Goal: Find specific page/section: Find specific page/section

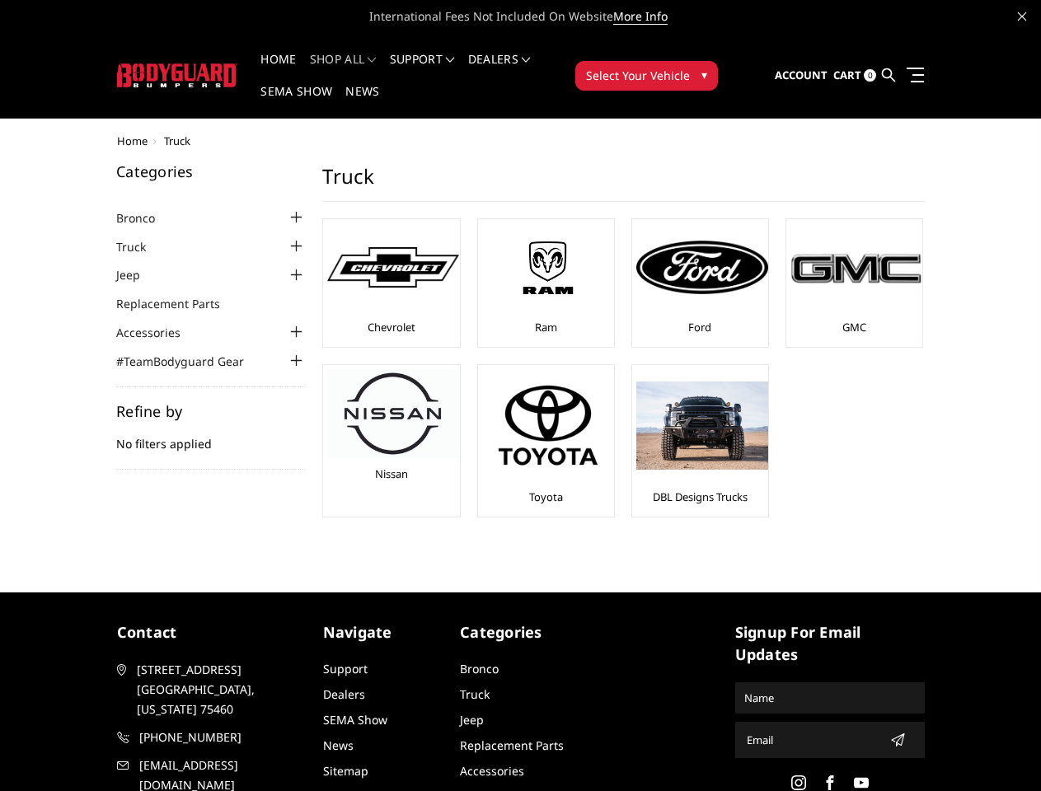
click at [520, 396] on ul "Chevrolet Ram Ford GMC Nissan Toyota" at bounding box center [624, 376] width 636 height 316
click at [444, 59] on li "Support FAQ Install Instructions Shipping Warranty Terms & Conditions Cancellat…" at bounding box center [422, 70] width 78 height 32
click at [444, 69] on li "Support FAQ Install Instructions Shipping Warranty Terms & Conditions Cancellat…" at bounding box center [422, 70] width 78 height 32
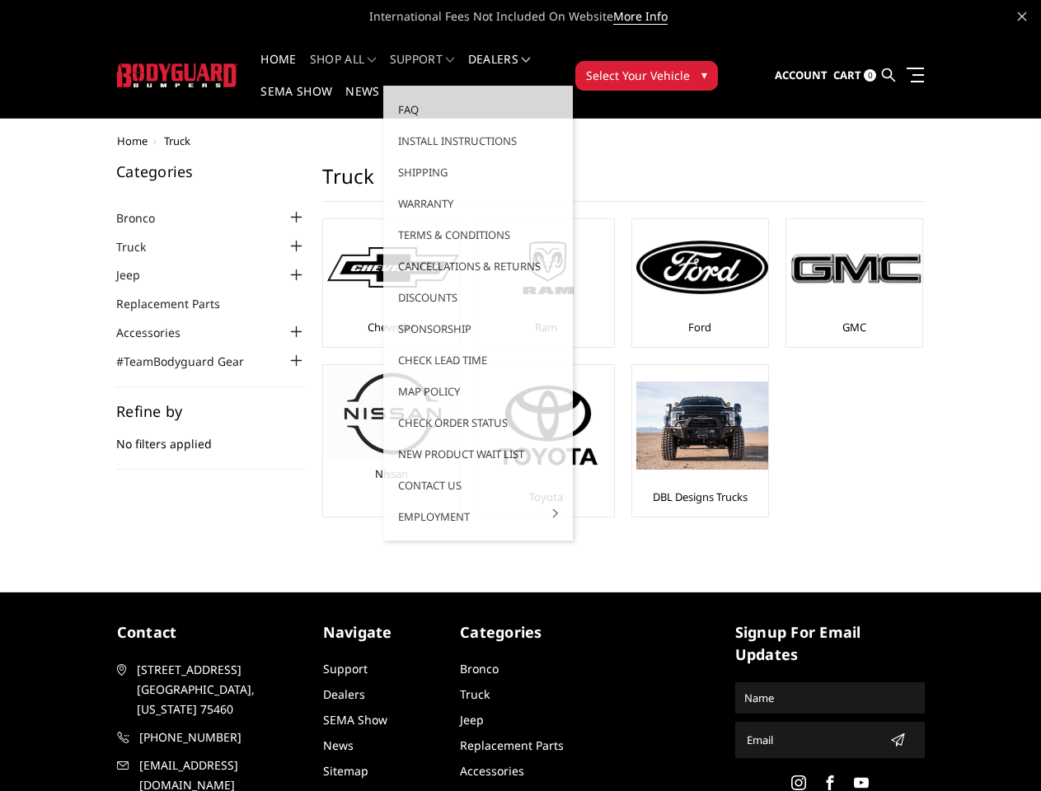
click at [690, 67] on span "Select Your Vehicle" at bounding box center [638, 75] width 104 height 17
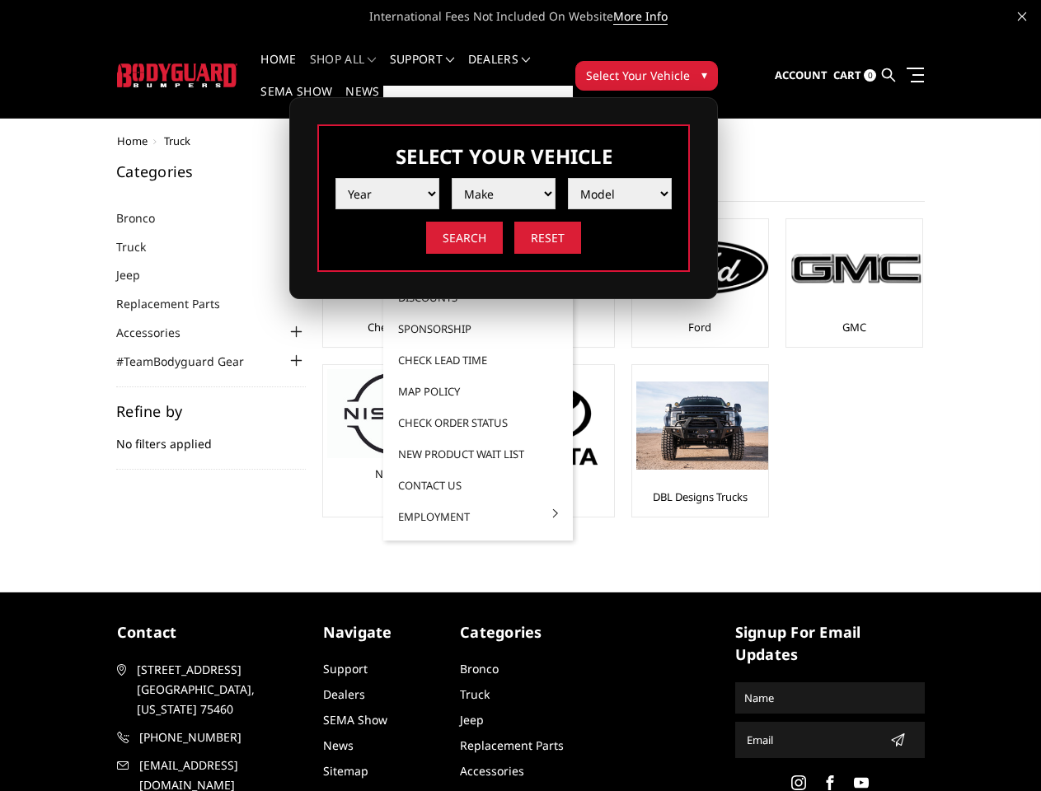
click at [690, 67] on span "Select Your Vehicle" at bounding box center [638, 75] width 104 height 17
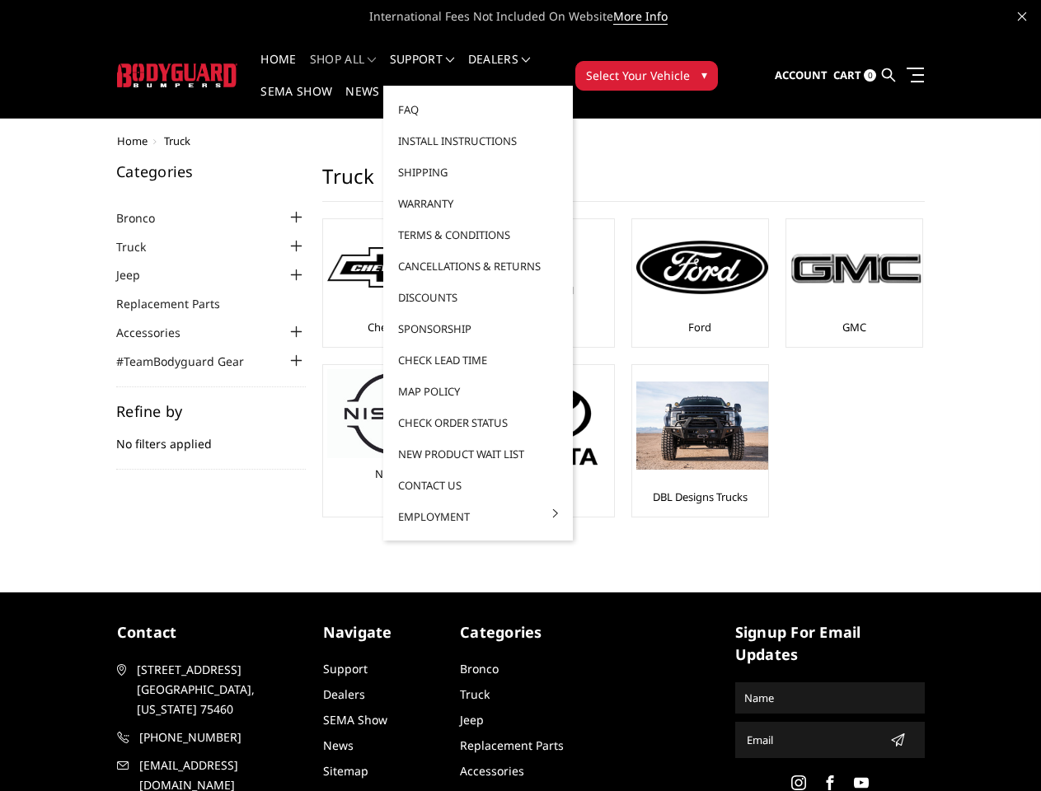
click at [286, 208] on div at bounding box center [296, 218] width 20 height 20
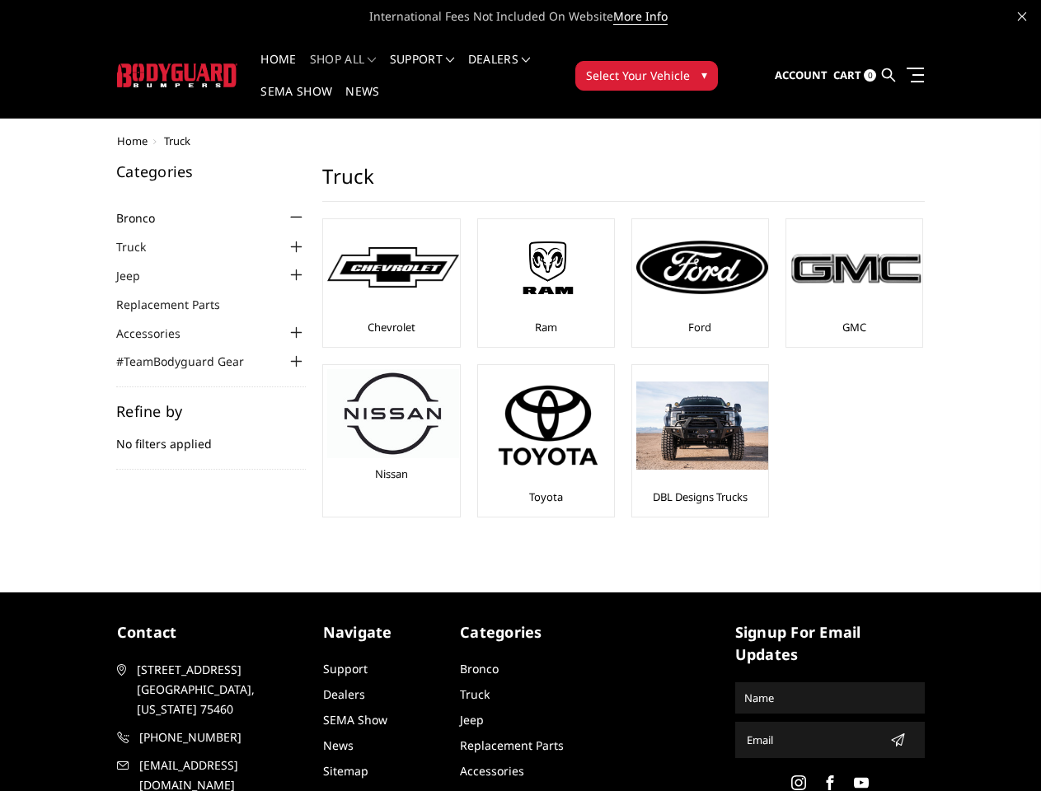
click at [181, 214] on ul "Bronco [DATE]-[DATE] Bronco Front [DATE]-[DATE] Bronco Rear [DATE]-[DATE] Bronc…" at bounding box center [211, 289] width 190 height 162
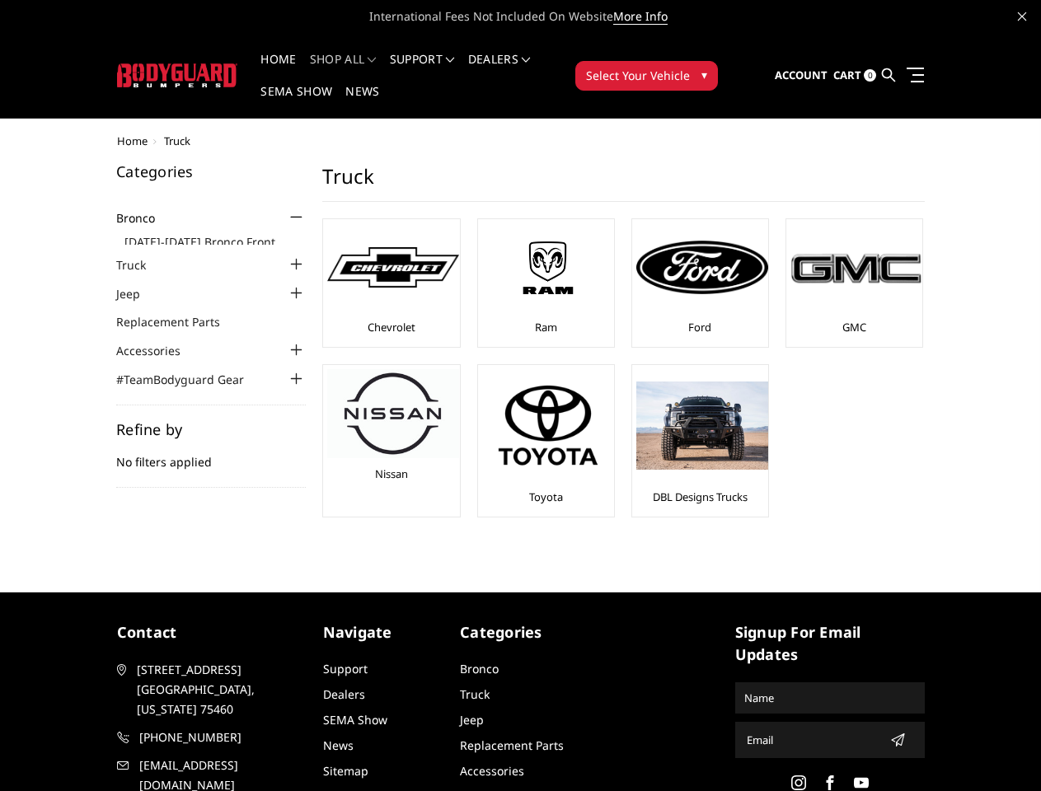
click at [181, 243] on ul "[DATE]-[DATE] Bronco Front [DATE]-[DATE] Bronco Rear [DATE]-[DATE] Bronco Steps…" at bounding box center [214, 236] width 181 height 18
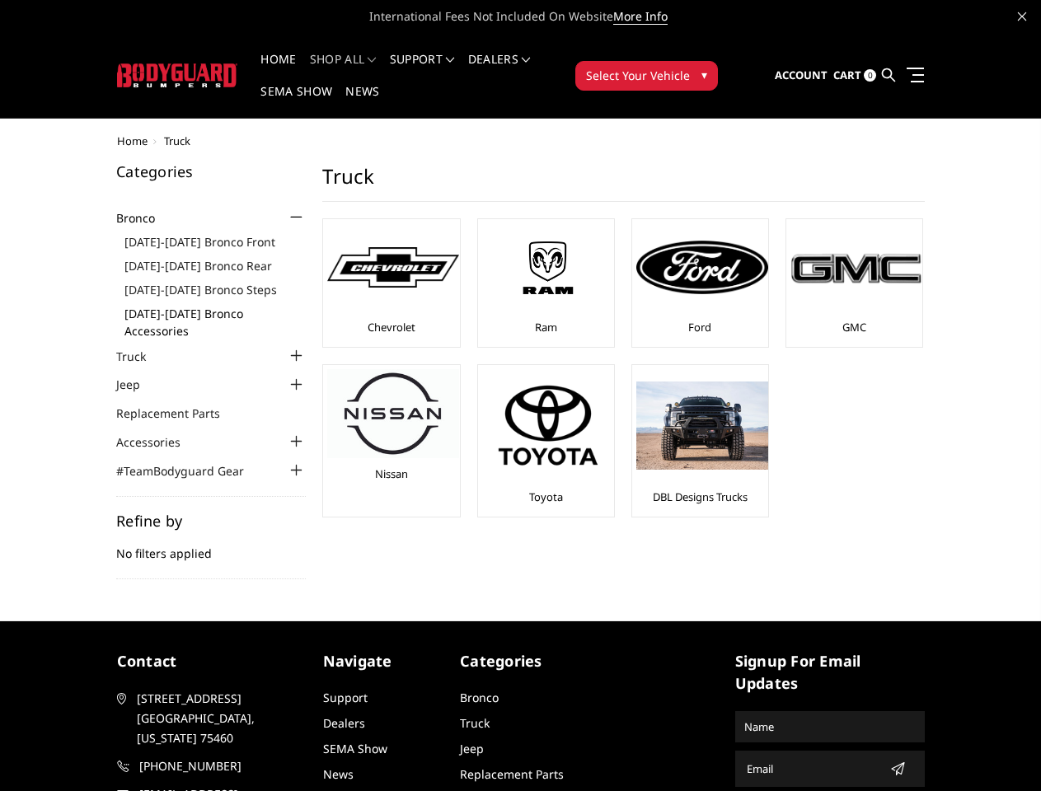
click at [181, 305] on link "[DATE]-[DATE] Bronco Accessories" at bounding box center [214, 322] width 181 height 35
